Goal: Task Accomplishment & Management: Use online tool/utility

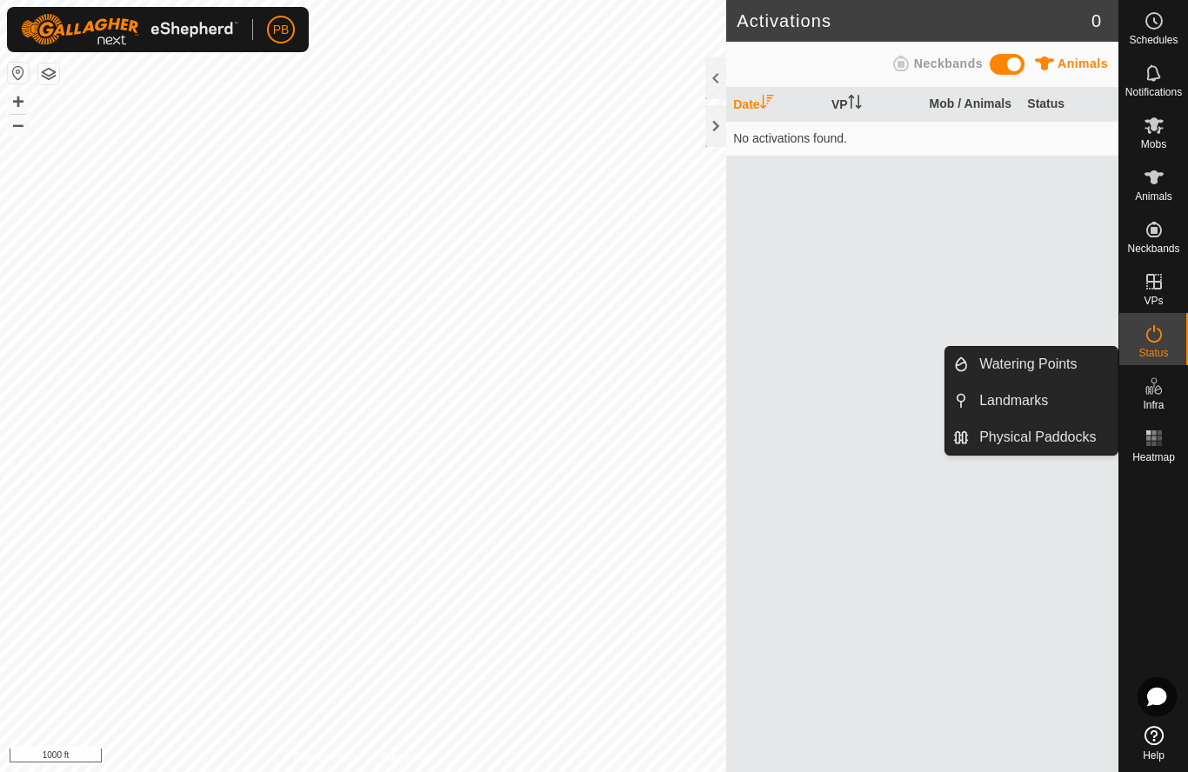
click at [999, 404] on span "Landmarks" at bounding box center [1013, 400] width 69 height 21
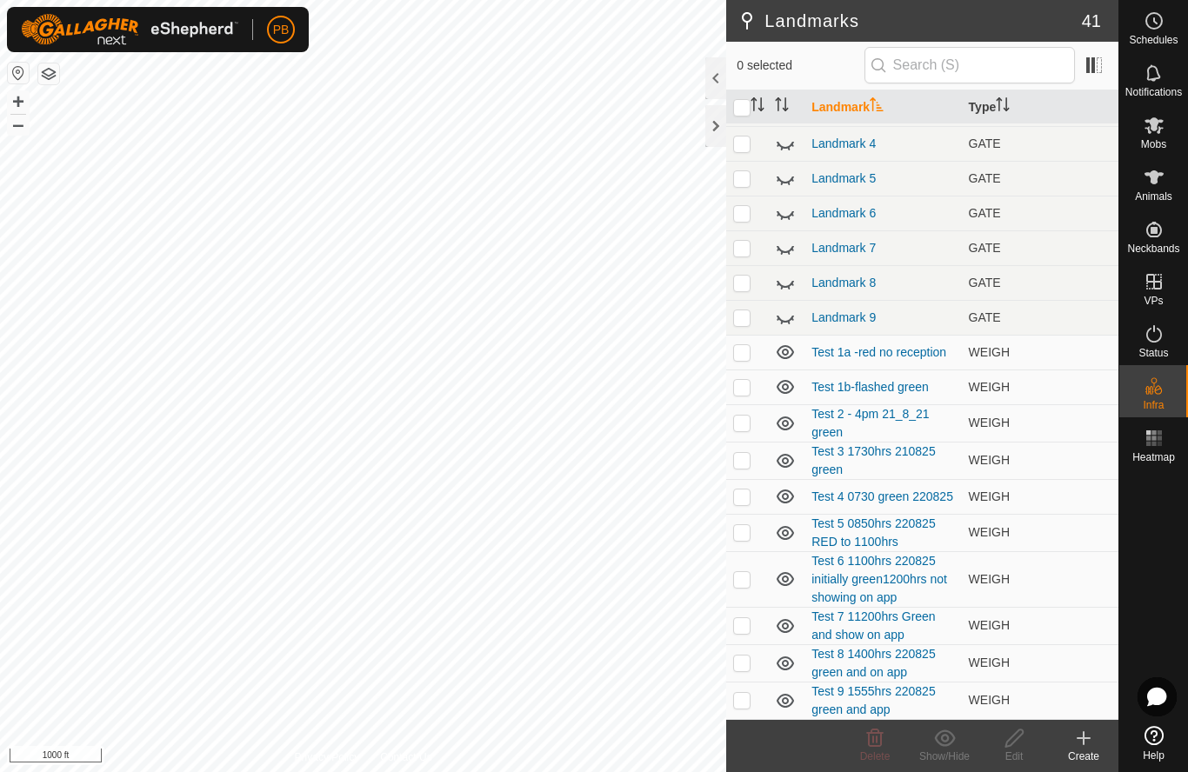
scroll to position [867, 0]
click at [1087, 738] on icon at bounding box center [1084, 738] width 12 height 0
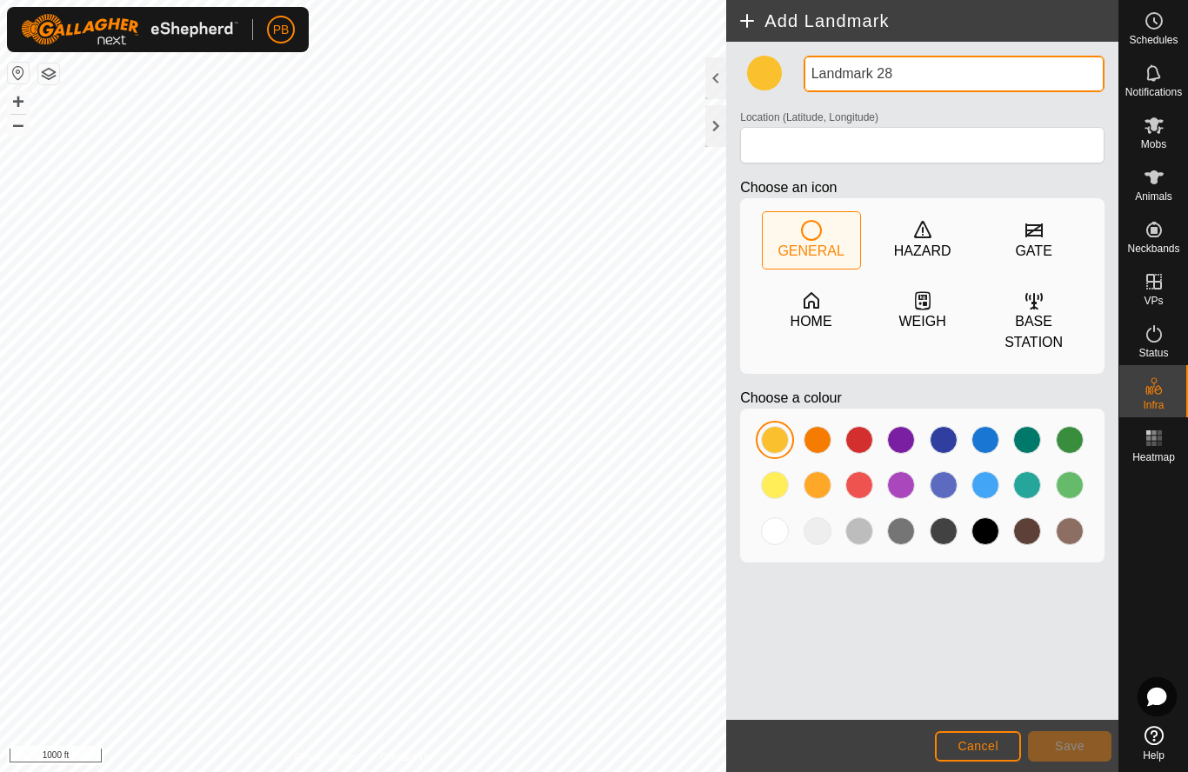
click at [837, 70] on input "Landmark 28" at bounding box center [954, 74] width 301 height 37
click at [899, 72] on input "Landmark 28" at bounding box center [954, 74] width 301 height 37
type input "L"
type input "Test 10 Immed. Green app"
click at [778, 543] on div at bounding box center [775, 531] width 28 height 28
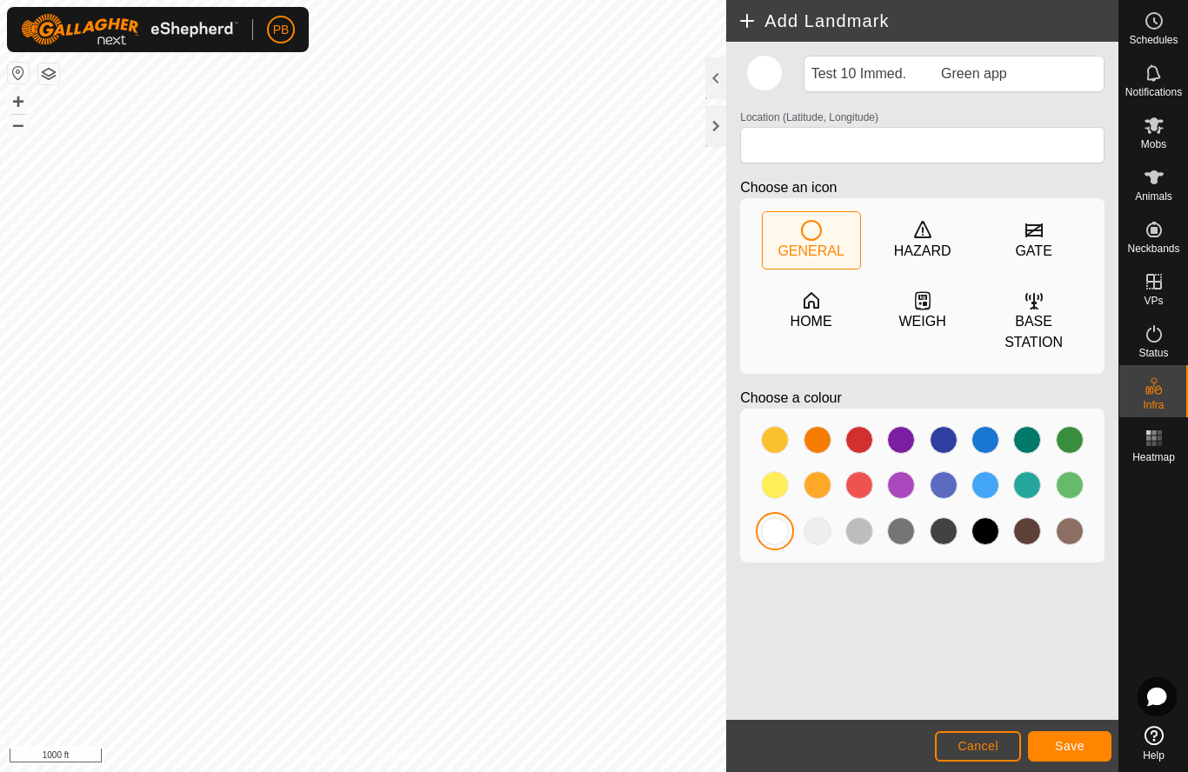
type input "-27.913447, 152.106357"
click at [926, 306] on icon at bounding box center [925, 304] width 4 height 4
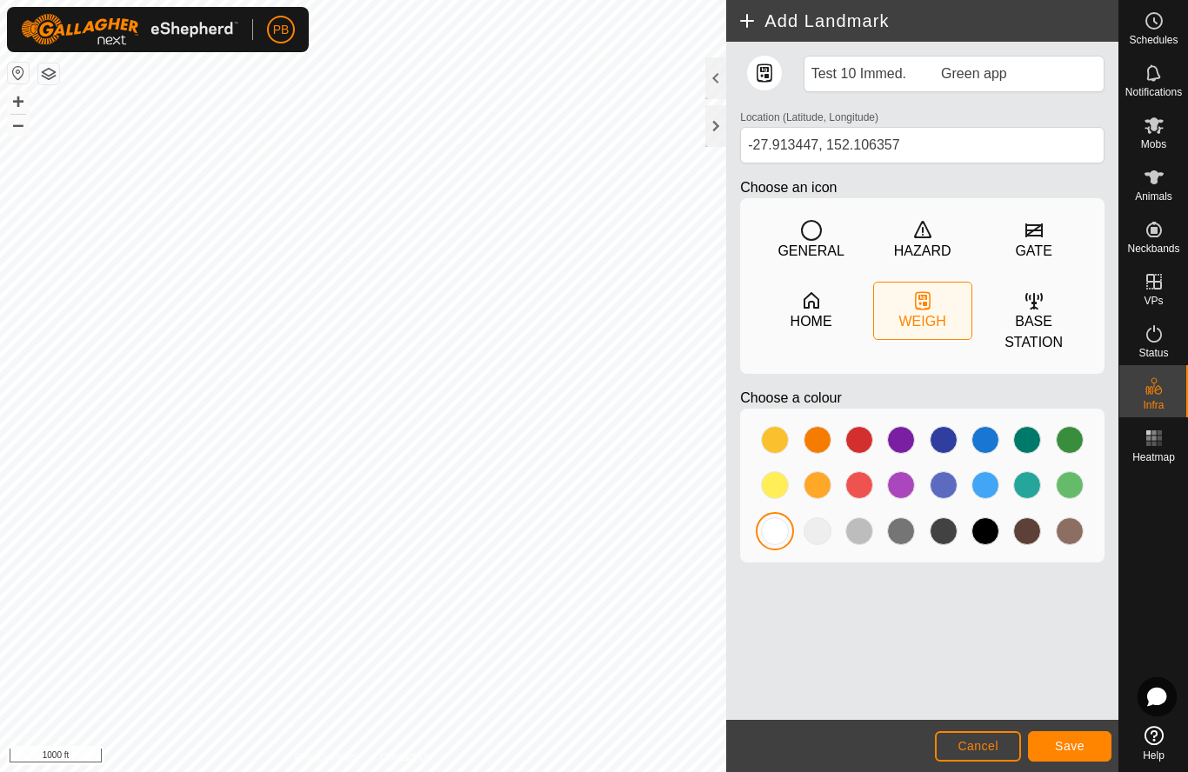
click at [1072, 751] on span "Save" at bounding box center [1070, 746] width 30 height 14
